Goal: Task Accomplishment & Management: Use online tool/utility

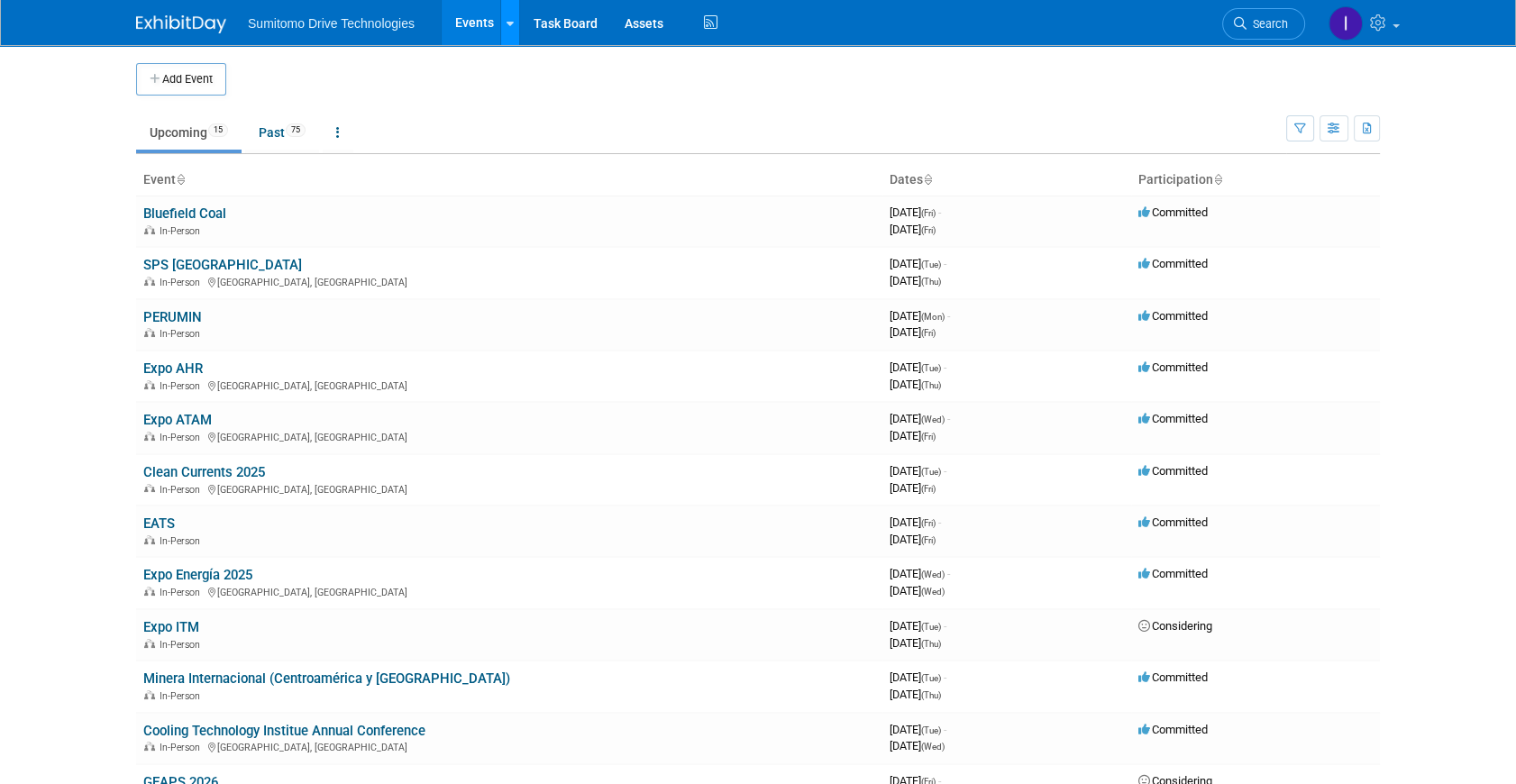
scroll to position [32, 0]
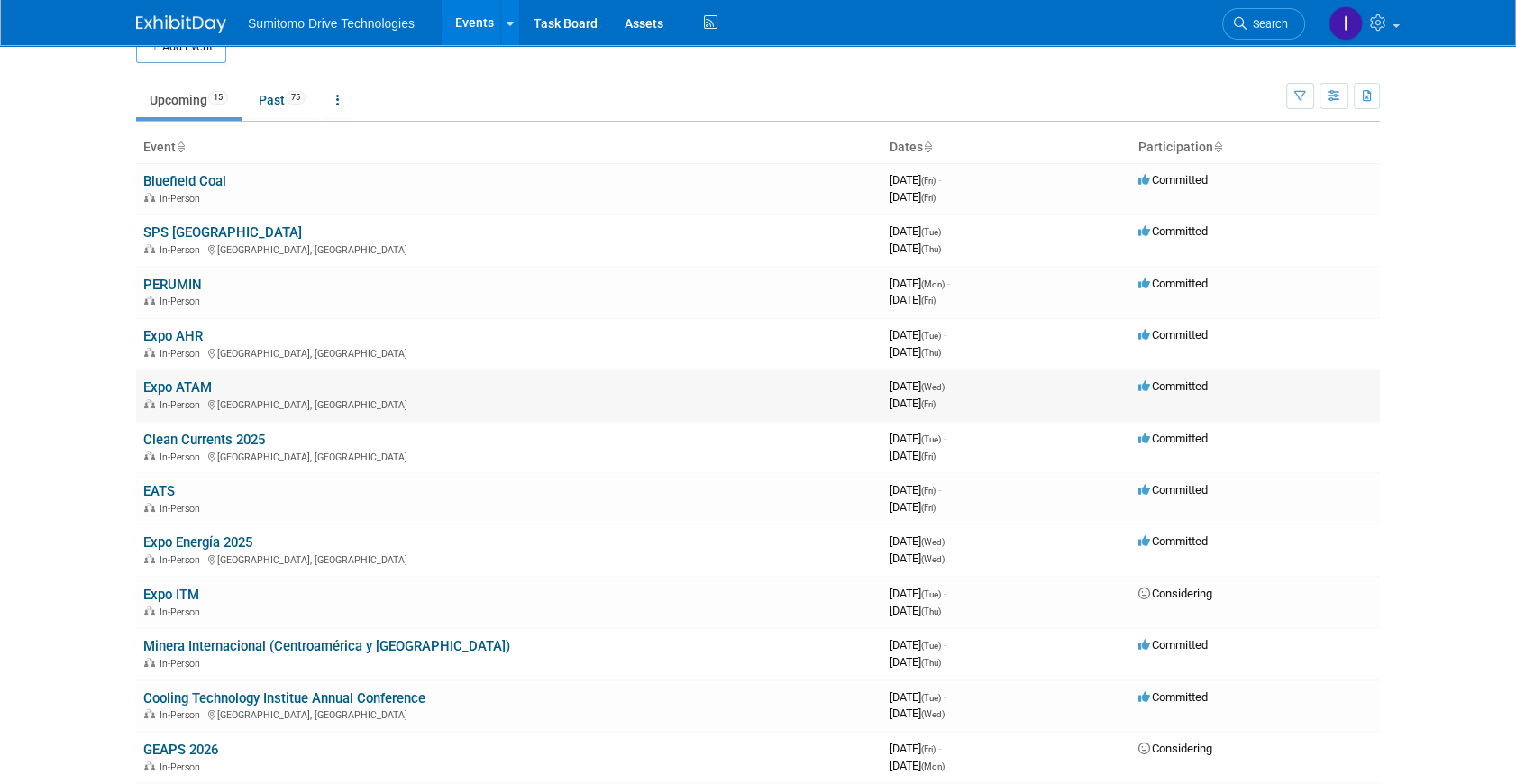
click at [169, 387] on link "Expo ATAM" at bounding box center [177, 387] width 69 height 16
click at [169, 335] on link "Expo AHR" at bounding box center [172, 336] width 60 height 16
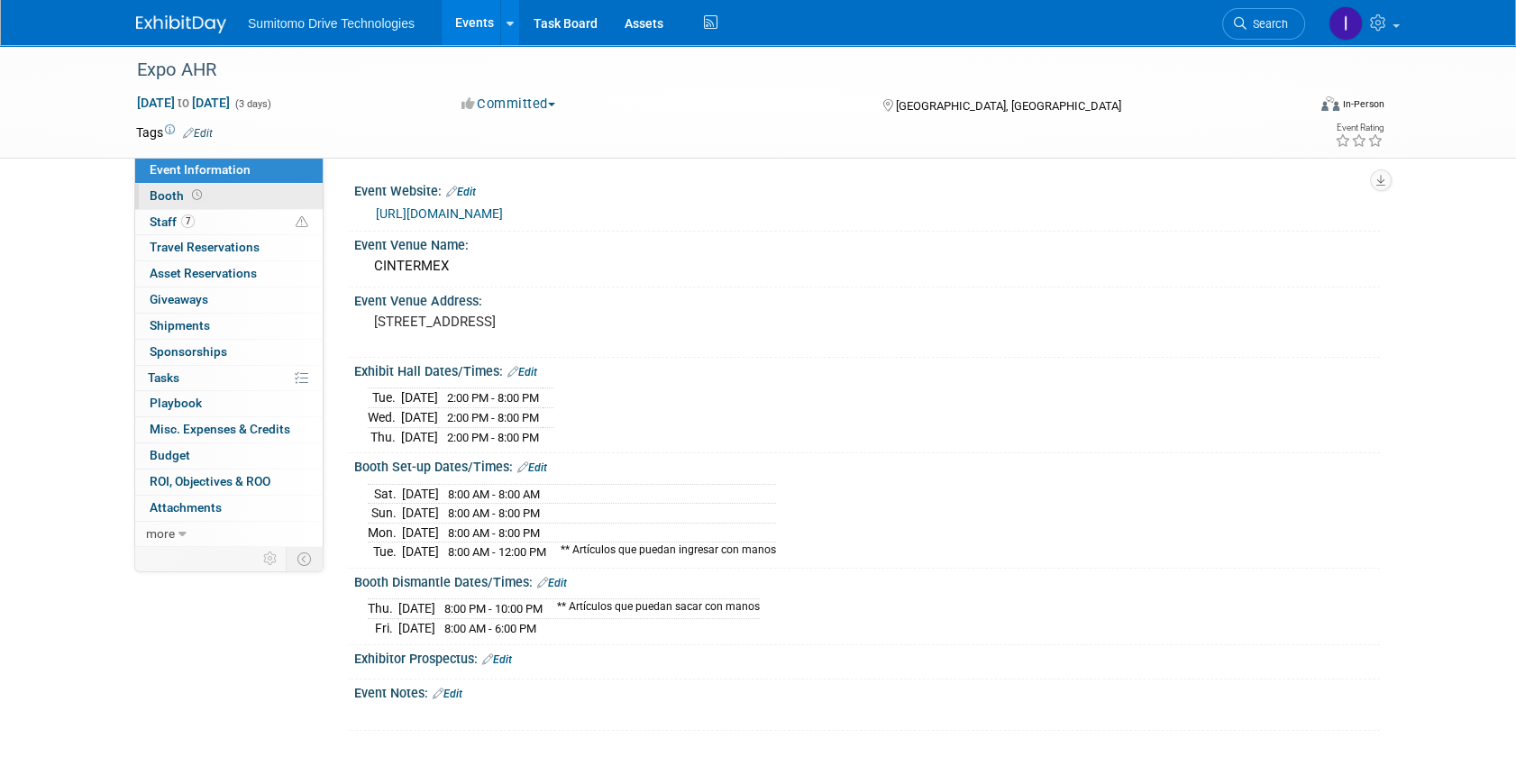
click at [238, 190] on link "Booth" at bounding box center [229, 197] width 188 height 26
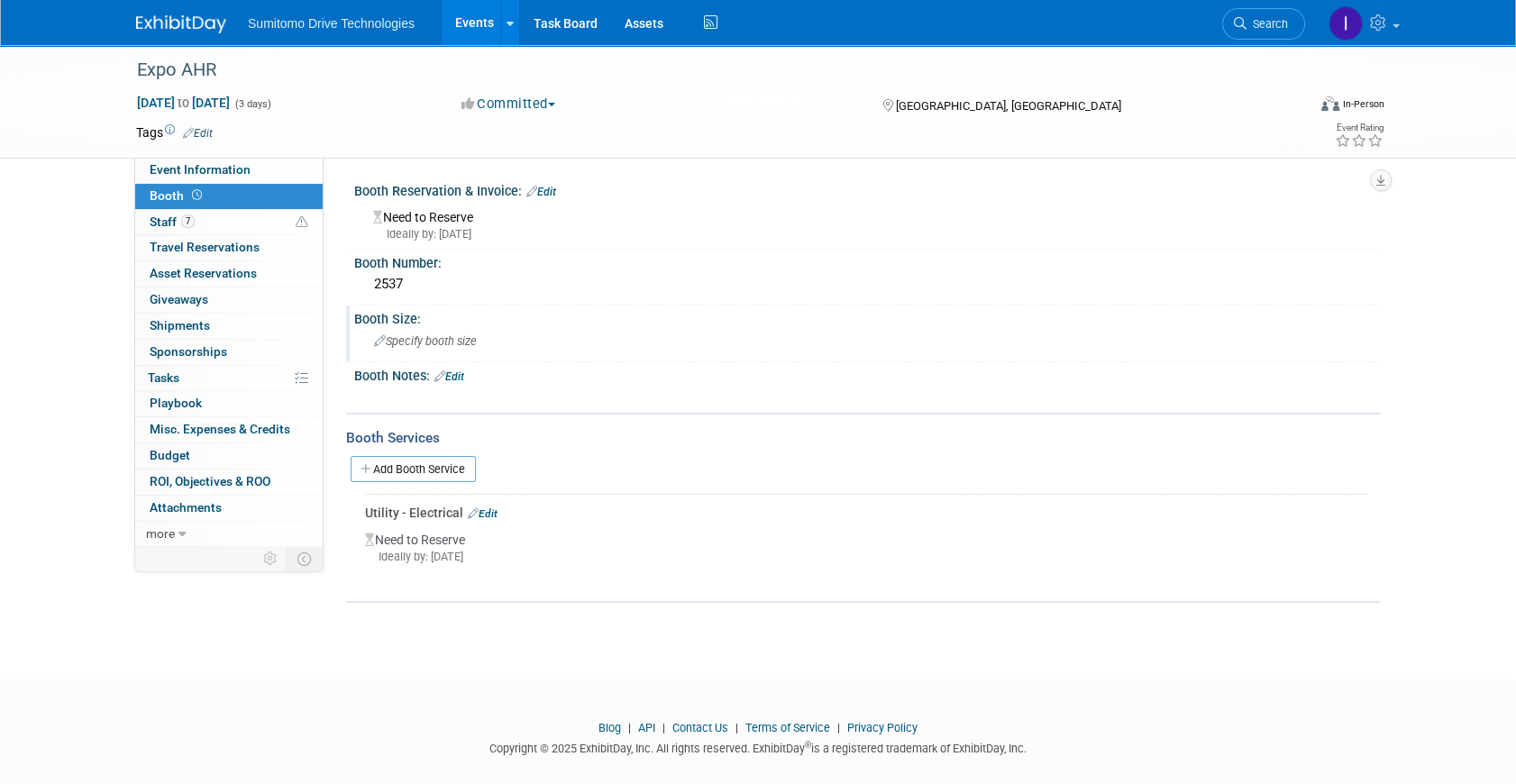
click at [422, 344] on span "Specify booth size" at bounding box center [425, 341] width 103 height 14
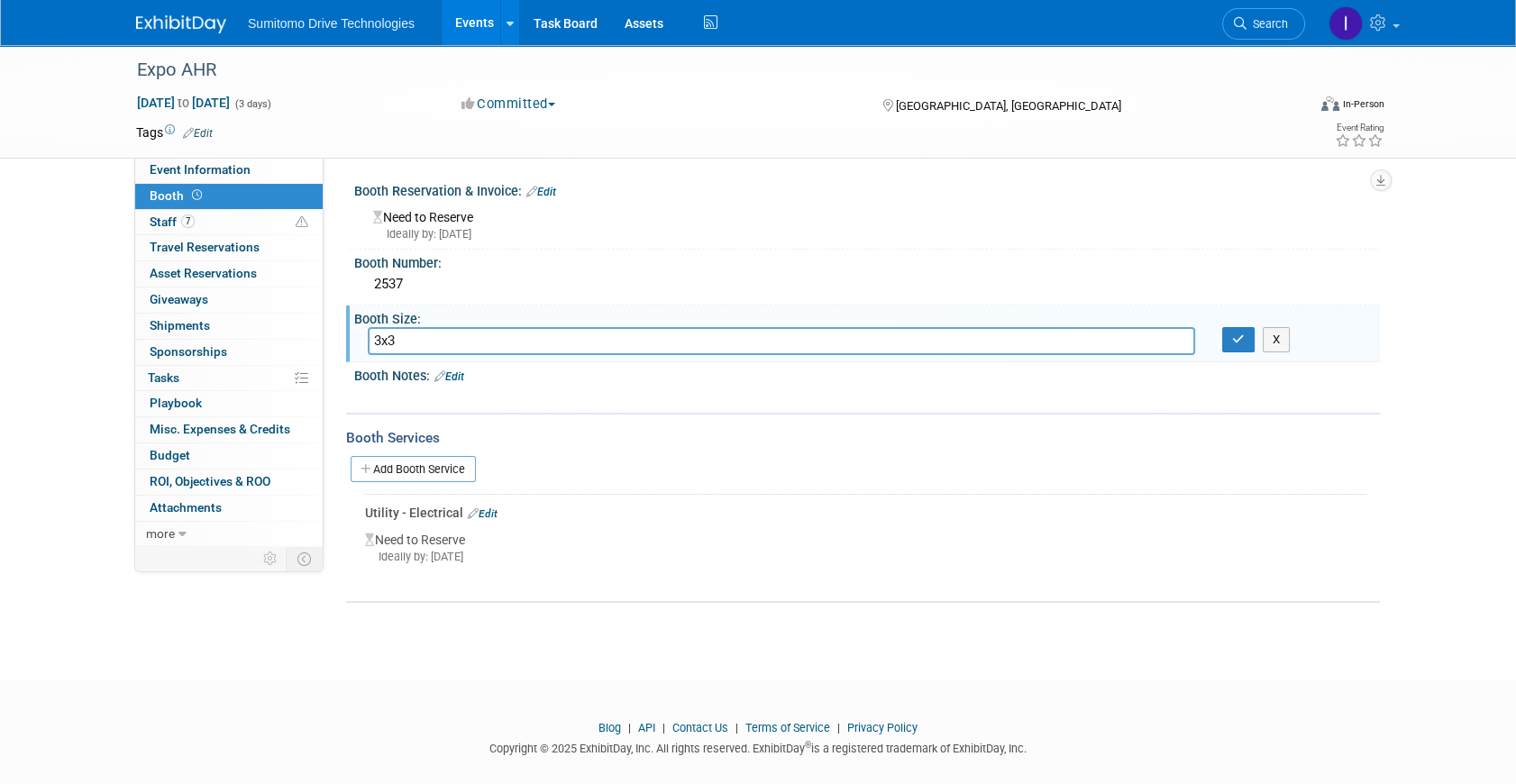
type input "3x3"
click at [551, 403] on div at bounding box center [775, 397] width 812 height 18
